Goal: Check status: Check status

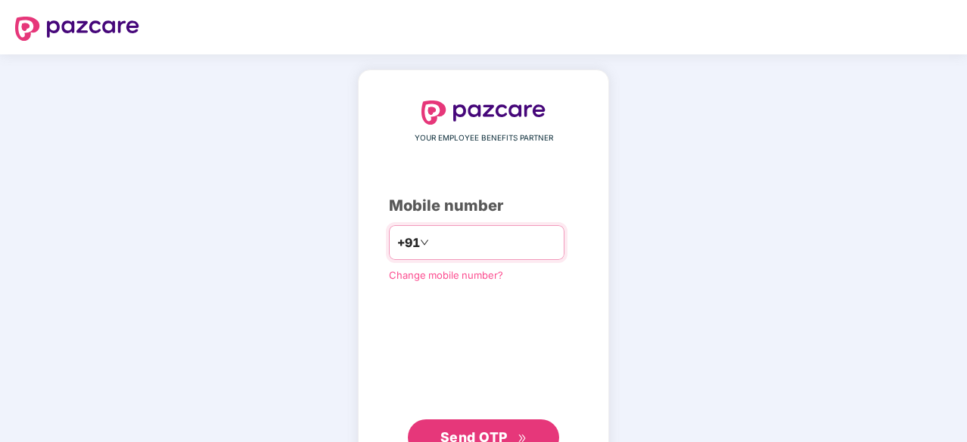
click at [483, 244] on input "number" at bounding box center [494, 243] width 124 height 24
type input "**********"
click at [459, 428] on span "Send OTP" at bounding box center [473, 436] width 67 height 16
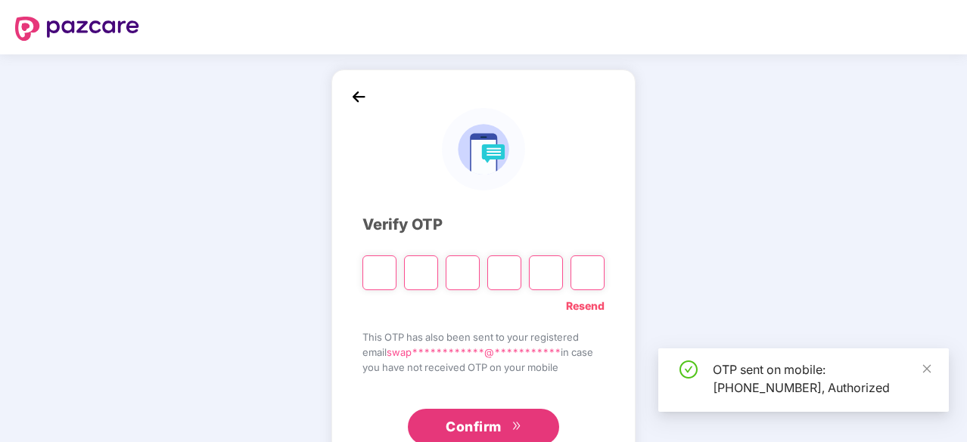
type input "*"
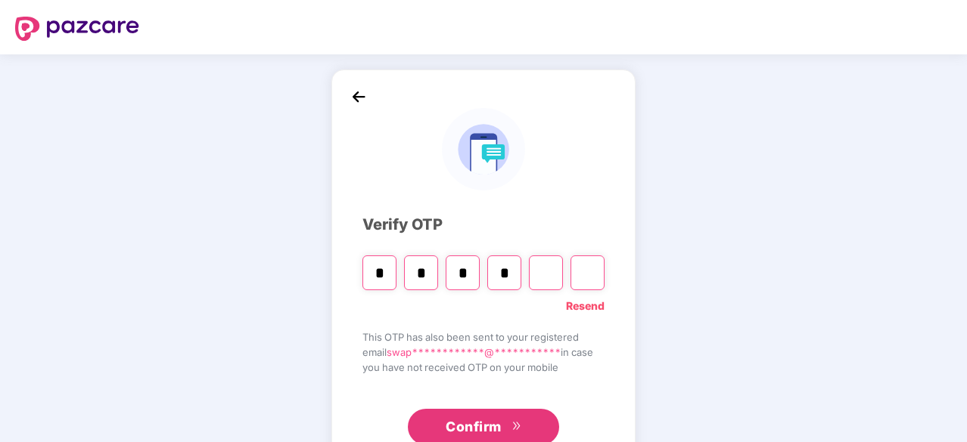
type input "*"
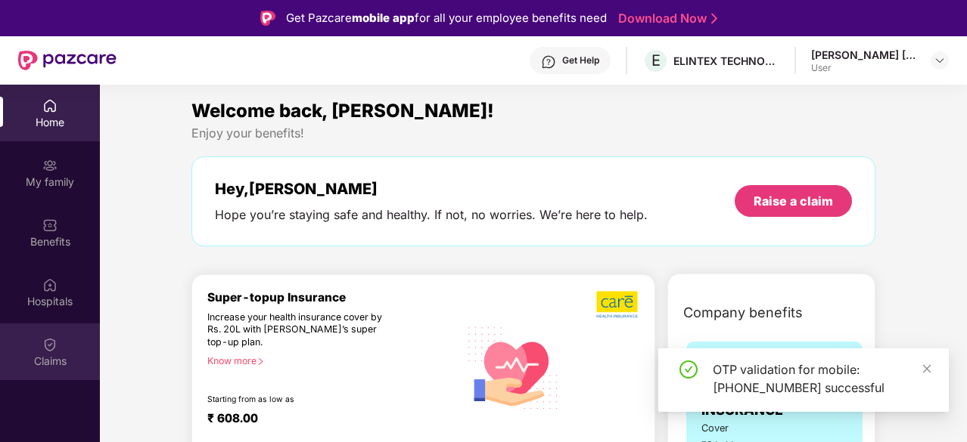
click at [71, 347] on div "Claims" at bounding box center [50, 352] width 100 height 57
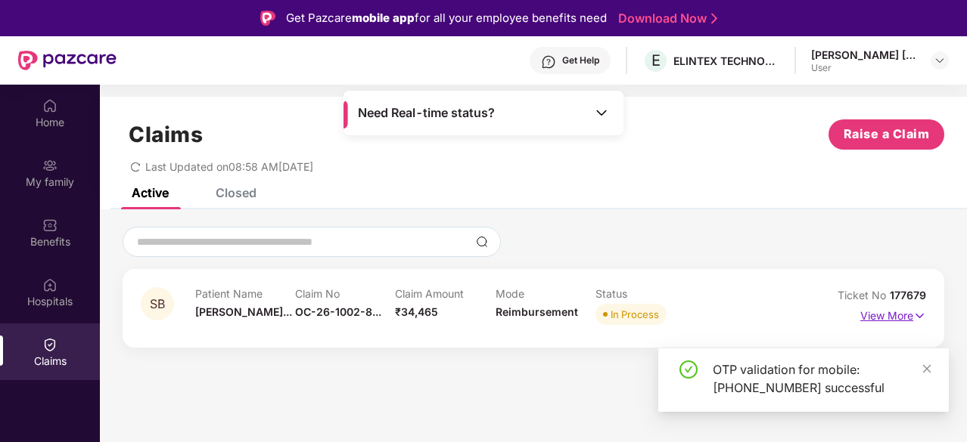
click at [910, 313] on p "View More" at bounding box center [893, 314] width 66 height 20
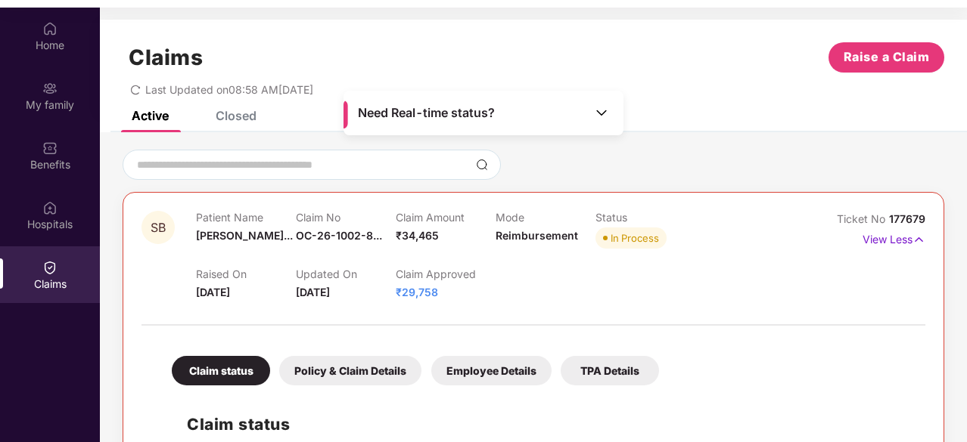
scroll to position [83, 0]
